Goal: Find specific page/section: Find specific page/section

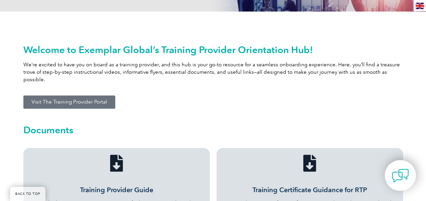
scroll to position [141, 0]
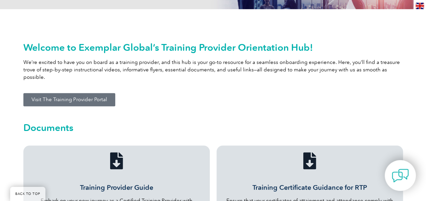
click at [86, 95] on link "Visit The Training Provider Portal" at bounding box center [69, 99] width 92 height 13
